Goal: Task Accomplishment & Management: Use online tool/utility

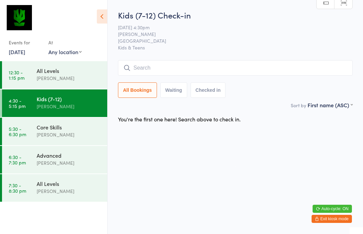
click at [56, 143] on div "Core Skills [PERSON_NAME]" at bounding box center [72, 131] width 71 height 27
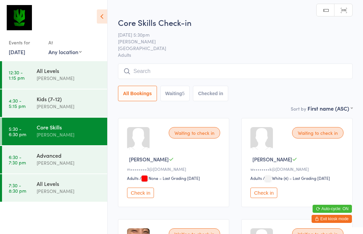
click at [31, 106] on link "4:30 - 5:15 pm Kids (7-12) [PERSON_NAME]" at bounding box center [54, 103] width 105 height 28
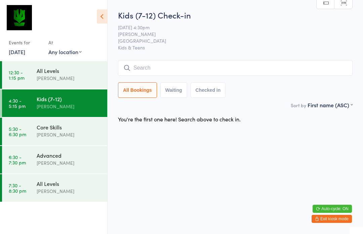
click at [160, 80] on div "All Bookings Waiting Checked in" at bounding box center [235, 79] width 234 height 38
click at [159, 67] on input "search" at bounding box center [235, 67] width 234 height 15
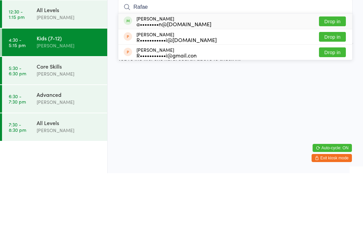
type input "Rafae"
click at [167, 77] on div "[PERSON_NAME] a••••••••n@[DOMAIN_NAME]" at bounding box center [173, 82] width 75 height 11
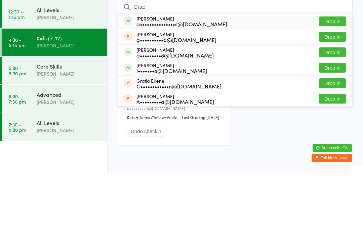
type input "Grac"
click at [144, 82] on div "a•••••••••••••••s@[DOMAIN_NAME]" at bounding box center [181, 84] width 91 height 5
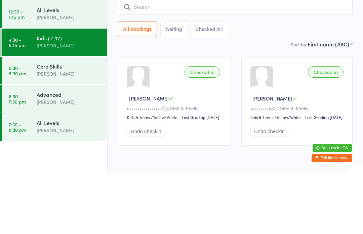
click at [248, 39] on div "Kids (7-12) Check-in [DATE] 4:30pm [PERSON_NAME] Surry Hills Gym Kids & Teens M…" at bounding box center [235, 55] width 234 height 92
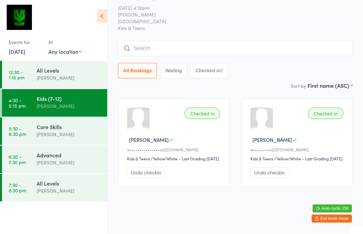
click at [156, 41] on input "search" at bounding box center [235, 48] width 234 height 15
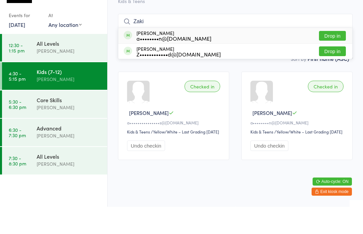
type input "Zaki"
click at [179, 57] on div "[PERSON_NAME] a••••••••n@[DOMAIN_NAME]" at bounding box center [173, 62] width 75 height 11
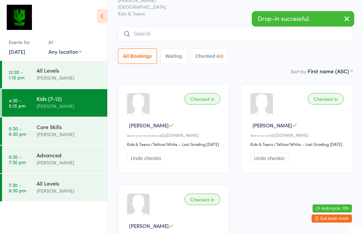
scroll to position [34, 0]
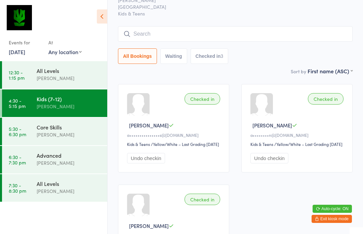
click at [268, 34] on input "search" at bounding box center [235, 33] width 234 height 15
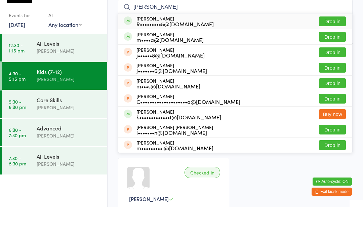
type input "[PERSON_NAME]"
click at [156, 48] on div "R•••••••••5@[DOMAIN_NAME]" at bounding box center [174, 50] width 77 height 5
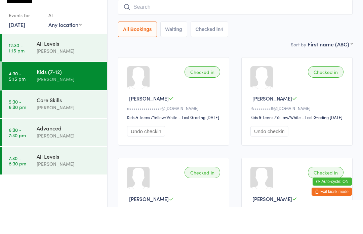
click at [315, 27] on input "search" at bounding box center [235, 34] width 234 height 15
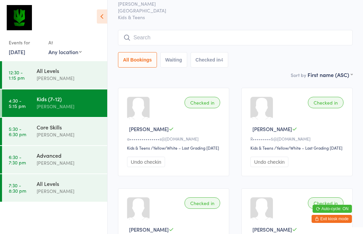
scroll to position [29, 0]
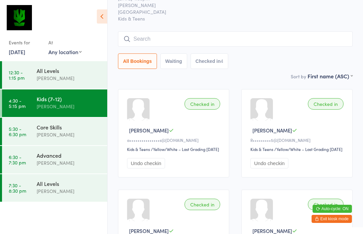
click at [320, 40] on input "search" at bounding box center [235, 38] width 234 height 15
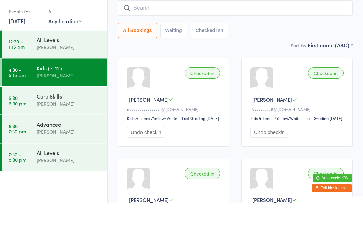
click at [321, 53] on div "All Bookings Waiting Checked in 4" at bounding box center [235, 60] width 234 height 15
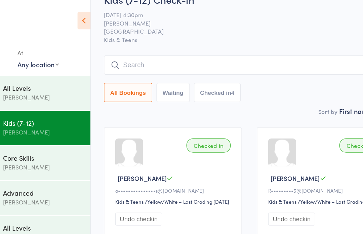
scroll to position [0, 0]
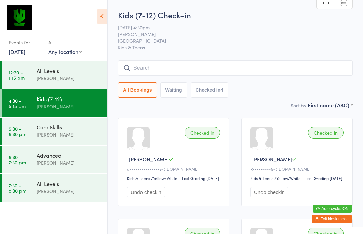
click at [324, 71] on input "search" at bounding box center [235, 67] width 234 height 15
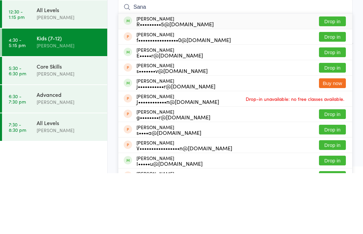
type input "Sana"
click at [333, 77] on button "Drop in" at bounding box center [332, 82] width 27 height 10
